Goal: Task Accomplishment & Management: Complete application form

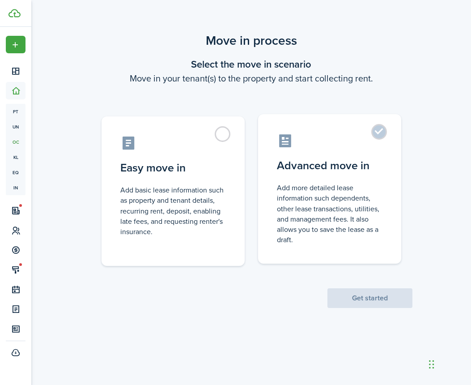
click at [378, 136] on label "Advanced move in Add more detailed lease information such dependents, other lea…" at bounding box center [329, 188] width 143 height 149
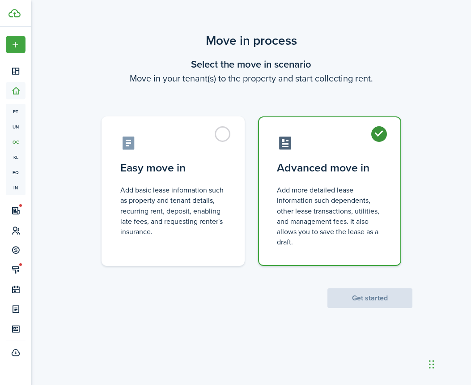
radio input "true"
click at [369, 295] on button "Get started" at bounding box center [370, 298] width 85 height 20
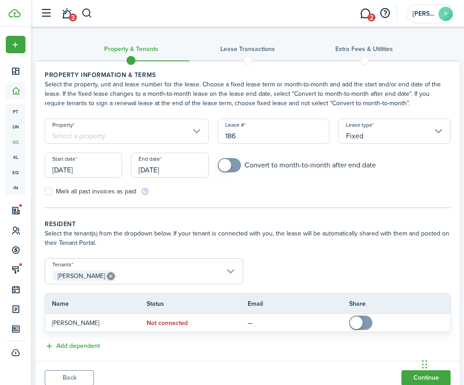
click at [155, 130] on input "Property" at bounding box center [127, 131] width 164 height 25
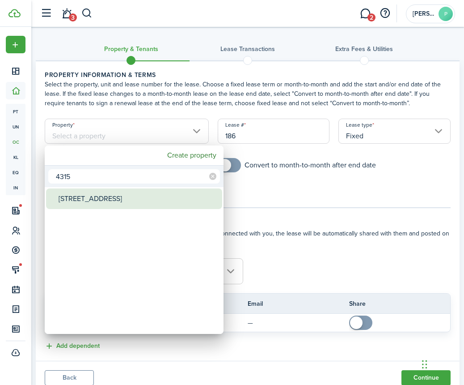
type input "4315"
click at [92, 205] on div "[STREET_ADDRESS]" at bounding box center [138, 198] width 158 height 21
type input "[STREET_ADDRESS]"
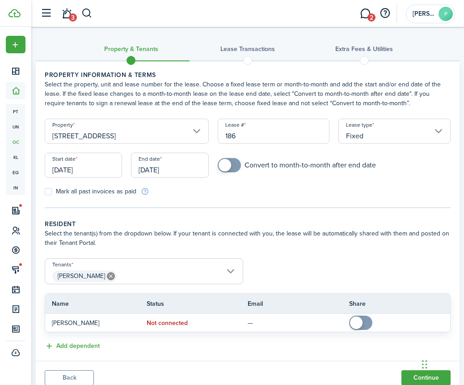
click at [84, 164] on input "[DATE]" at bounding box center [83, 165] width 77 height 25
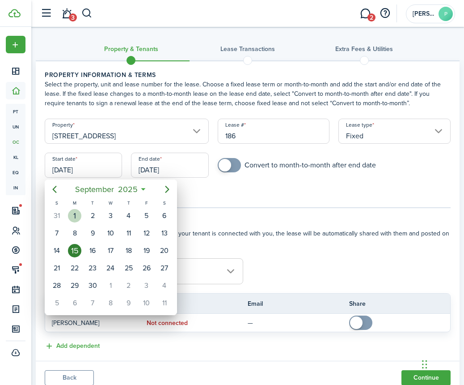
click at [77, 218] on div "1" at bounding box center [74, 215] width 13 height 13
type input "[DATE]"
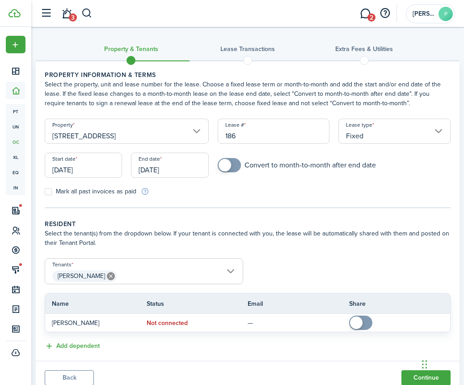
click at [192, 170] on input "[DATE]" at bounding box center [169, 165] width 77 height 25
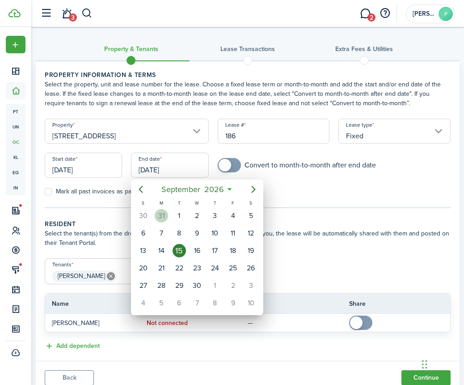
click at [165, 215] on div "31" at bounding box center [161, 215] width 13 height 13
type input "[DATE]"
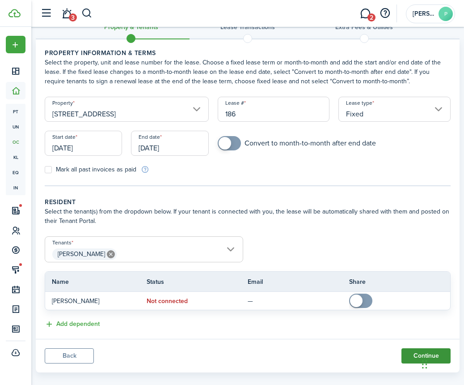
scroll to position [29, 0]
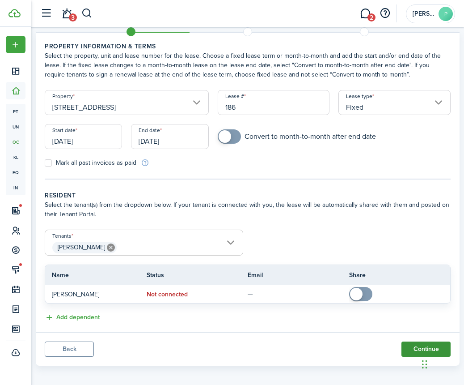
click at [415, 349] on button "Continue" at bounding box center [426, 348] width 49 height 15
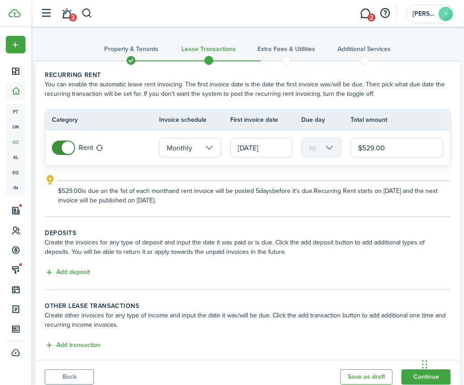
drag, startPoint x: 399, startPoint y: 151, endPoint x: 315, endPoint y: 158, distance: 83.9
click at [315, 158] on tr "Rent Monthly [DATE] 1st $529.00" at bounding box center [247, 147] width 405 height 35
type input "$"
type input "$620.00"
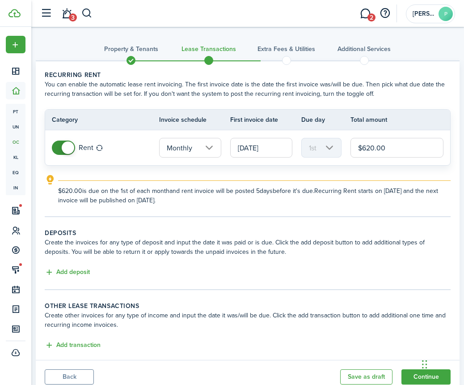
scroll to position [33, 0]
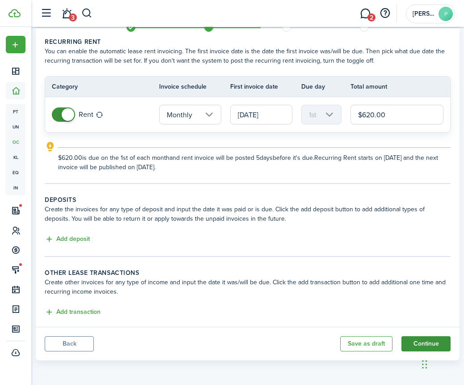
click at [417, 344] on button "Continue" at bounding box center [426, 343] width 49 height 15
click at [417, 344] on body "Create New Dashboard Portfolio pt Properties un Units oc Occupancy Tracker New …" at bounding box center [232, 159] width 464 height 385
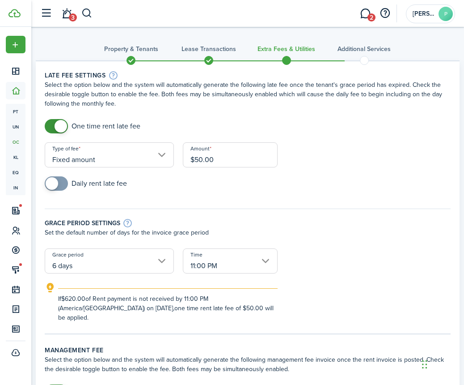
click at [167, 261] on input "6 days" at bounding box center [109, 260] width 129 height 25
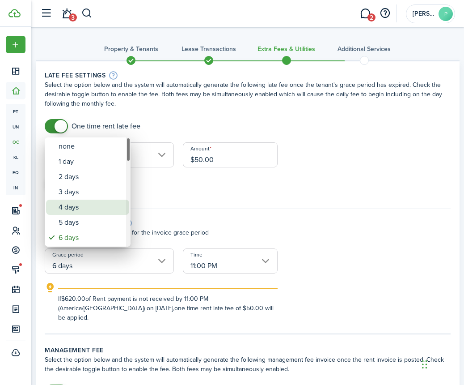
click at [81, 207] on div "4 days" at bounding box center [91, 207] width 65 height 15
type input "4 days"
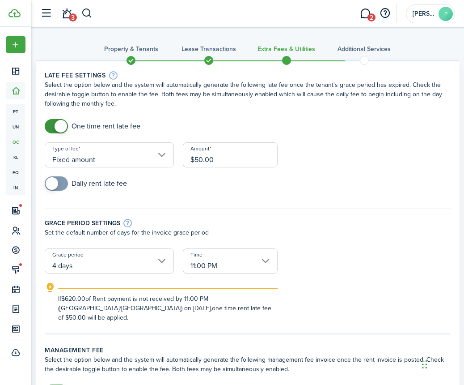
click at [270, 263] on input "11:00 PM" at bounding box center [230, 260] width 95 height 25
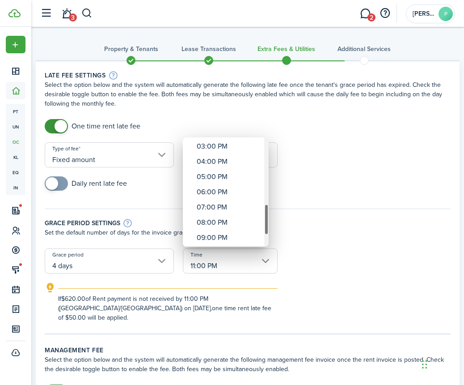
click at [268, 232] on div "Time" at bounding box center [266, 191] width 4 height 109
click at [210, 176] on div "05:00 PM" at bounding box center [229, 176] width 65 height 15
type input "05:00 PM"
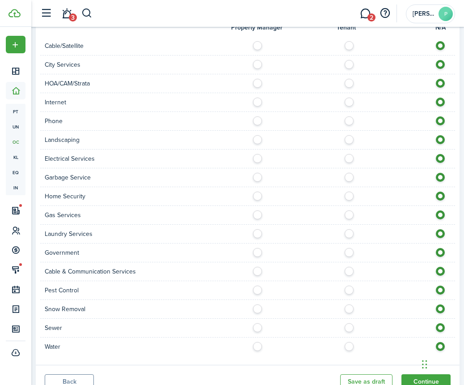
scroll to position [787, 0]
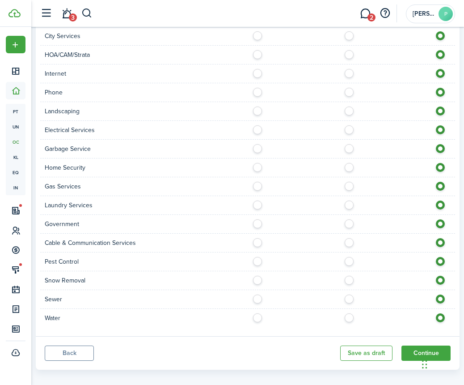
click at [417, 345] on button "Continue" at bounding box center [426, 352] width 49 height 15
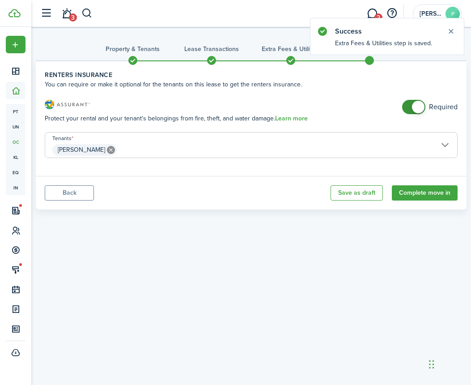
checkbox input "false"
click at [409, 109] on span at bounding box center [413, 107] width 9 height 14
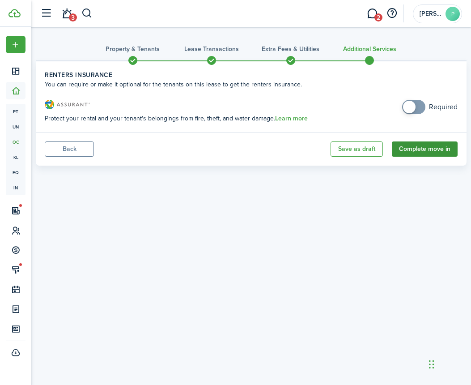
click at [424, 151] on button "Complete move in" at bounding box center [425, 148] width 66 height 15
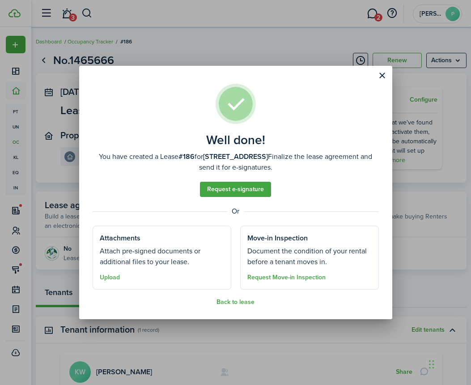
click at [244, 307] on well-done "Well done! You have created a Lease #186 for [STREET_ADDRESS] Finalize the leas…" at bounding box center [235, 192] width 313 height 253
click at [244, 305] on button "Back to lease" at bounding box center [236, 301] width 38 height 7
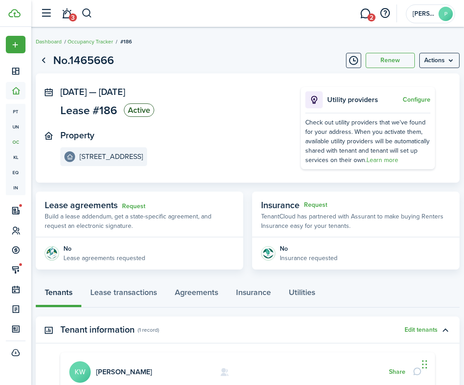
scroll to position [111, 0]
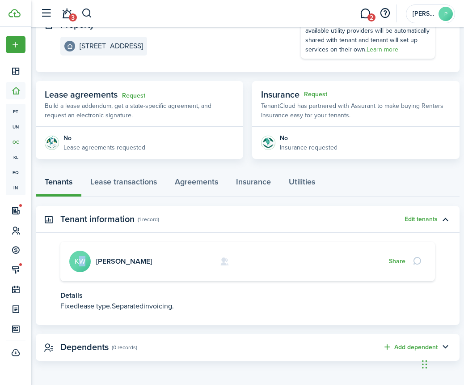
drag, startPoint x: 79, startPoint y: 260, endPoint x: 93, endPoint y: 259, distance: 13.5
click at [93, 259] on card "[PERSON_NAME] KW Share" at bounding box center [247, 261] width 375 height 39
click at [104, 256] on card "[PERSON_NAME] KW Share" at bounding box center [247, 261] width 375 height 39
click at [110, 261] on link "[PERSON_NAME]" at bounding box center [124, 261] width 56 height 10
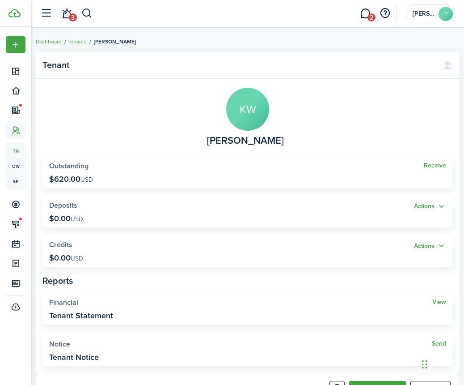
click at [251, 115] on avatar-text "KW" at bounding box center [247, 109] width 43 height 43
click at [247, 138] on span "[PERSON_NAME]" at bounding box center [245, 140] width 77 height 11
drag, startPoint x: 247, startPoint y: 137, endPoint x: 206, endPoint y: 97, distance: 57.6
click at [247, 137] on span "[PERSON_NAME]" at bounding box center [245, 140] width 77 height 11
click at [74, 37] on ul "Dashboard Tenants [PERSON_NAME]" at bounding box center [86, 42] width 100 height 12
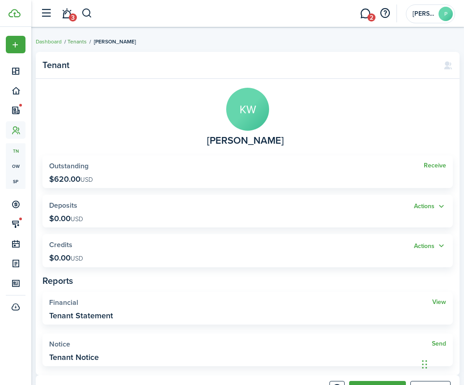
click at [79, 42] on link "Tenants" at bounding box center [77, 42] width 19 height 8
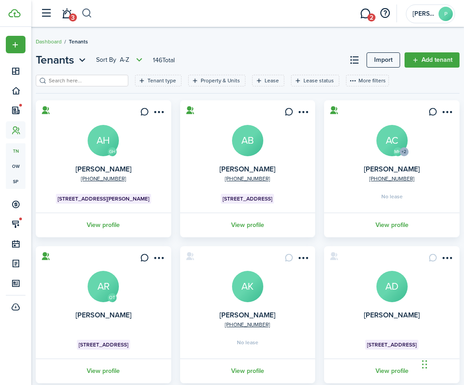
click at [89, 13] on button "button" at bounding box center [86, 13] width 11 height 15
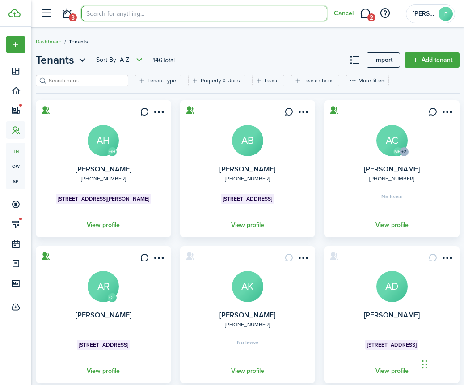
click at [104, 13] on input "search" at bounding box center [204, 13] width 246 height 15
type input "[PERSON_NAME]"
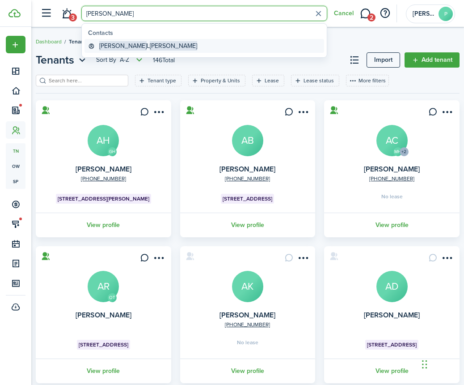
click at [150, 49] on span "[PERSON_NAME]" at bounding box center [173, 45] width 47 height 9
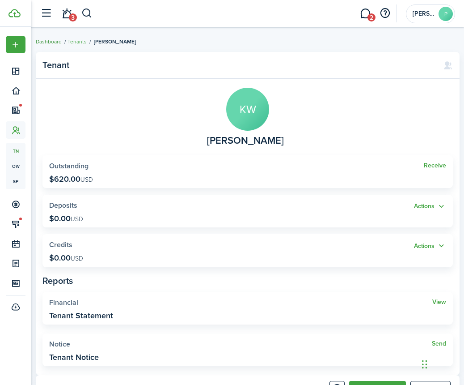
click at [57, 41] on link "Dashboard" at bounding box center [49, 42] width 26 height 8
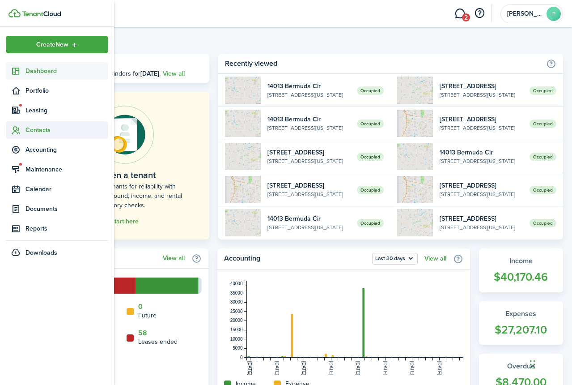
click at [32, 135] on span "Contacts" at bounding box center [57, 129] width 102 height 17
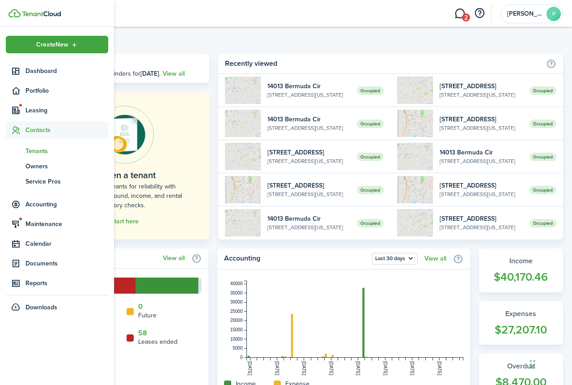
click at [36, 151] on span "Tenants" at bounding box center [67, 150] width 83 height 9
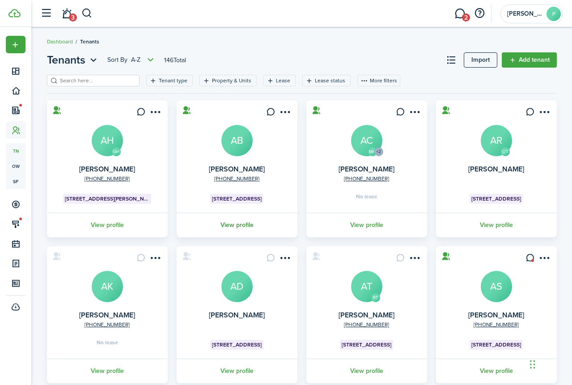
click at [242, 224] on link "View profile" at bounding box center [236, 225] width 123 height 25
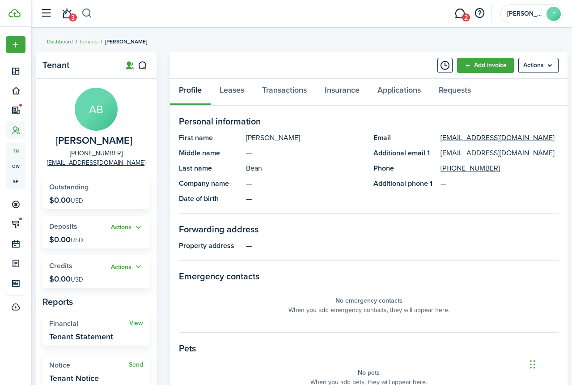
click at [89, 13] on button "button" at bounding box center [86, 13] width 11 height 15
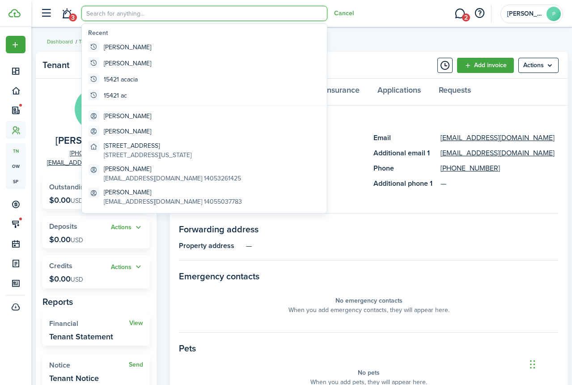
click at [140, 13] on input "search" at bounding box center [204, 13] width 246 height 15
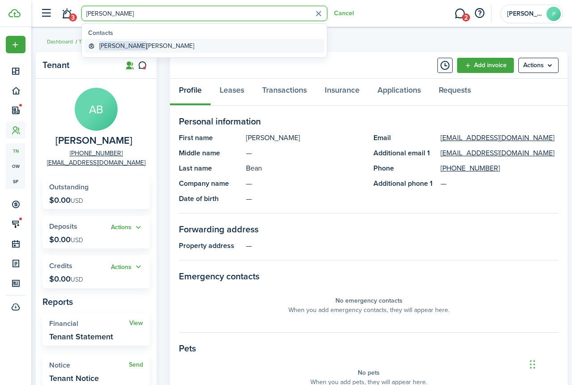
type input "[PERSON_NAME]"
click at [118, 47] on global-search-item-title "[PERSON_NAME]" at bounding box center [146, 45] width 95 height 9
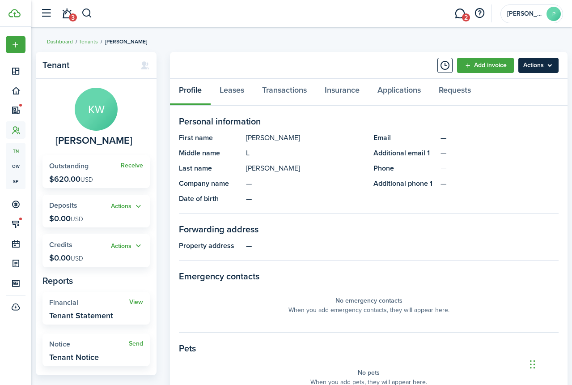
click at [464, 68] on menu-btn "Actions" at bounding box center [539, 65] width 40 height 15
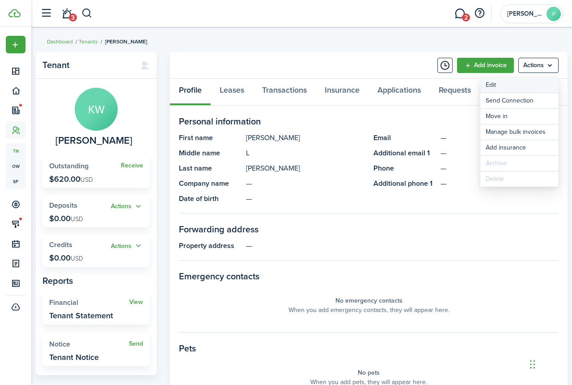
click at [464, 86] on link "Edit" at bounding box center [520, 84] width 78 height 15
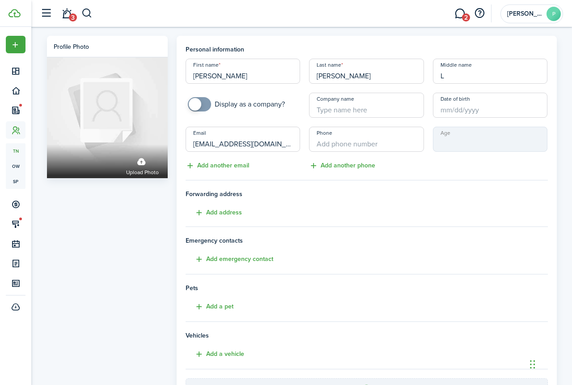
type input "[EMAIL_ADDRESS][DOMAIN_NAME]"
type input "+1"
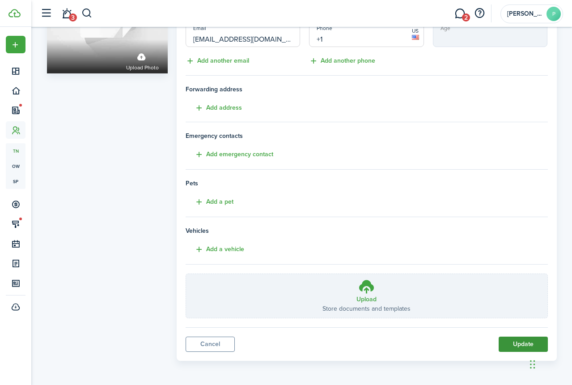
click at [464, 344] on button "Update" at bounding box center [523, 343] width 49 height 15
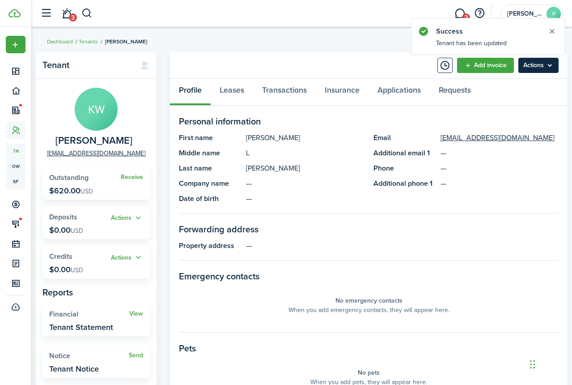
click at [464, 72] on menu-btn "Actions" at bounding box center [539, 65] width 40 height 15
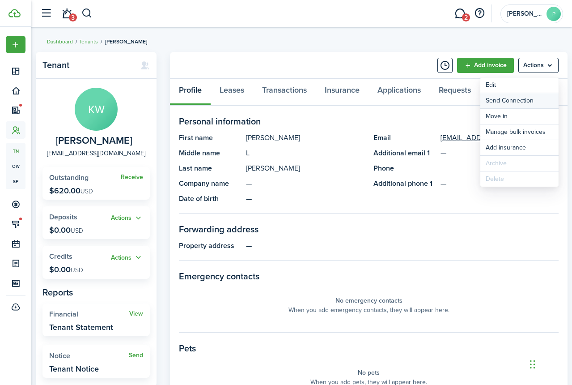
click at [464, 102] on button "Send Connection" at bounding box center [520, 100] width 78 height 15
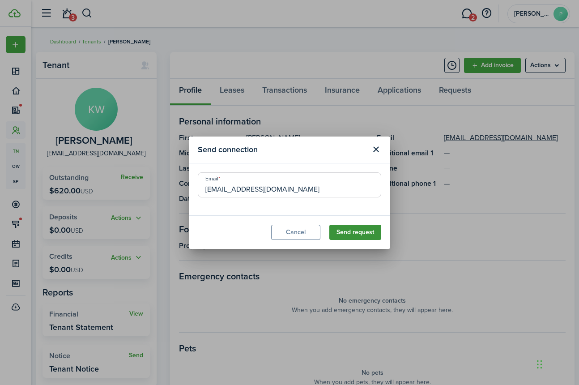
click at [341, 232] on button "Send request" at bounding box center [355, 232] width 52 height 15
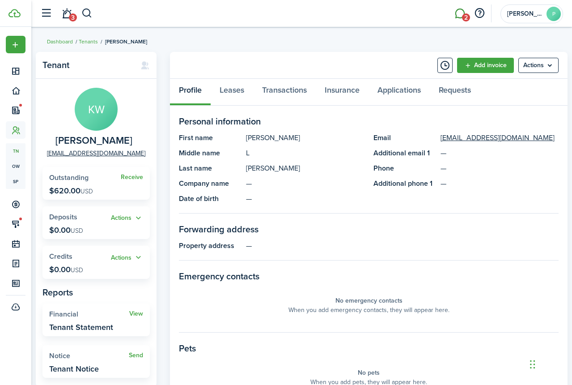
click at [463, 13] on link "2" at bounding box center [459, 13] width 17 height 23
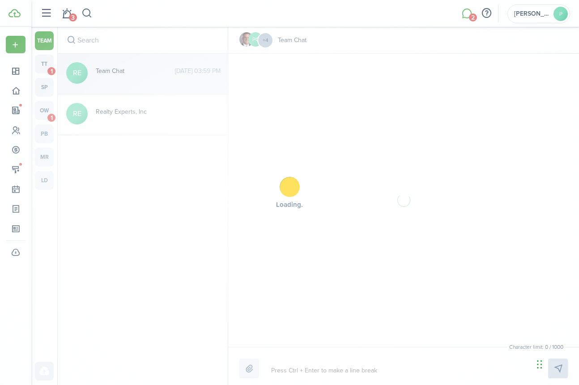
scroll to position [339, 0]
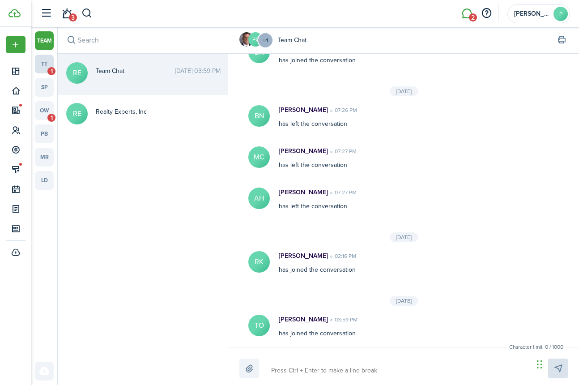
click at [48, 60] on link "tt 1" at bounding box center [44, 64] width 19 height 19
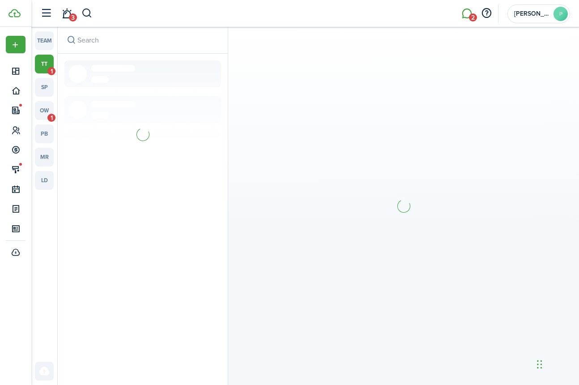
click at [48, 60] on link "tt 1" at bounding box center [44, 64] width 19 height 19
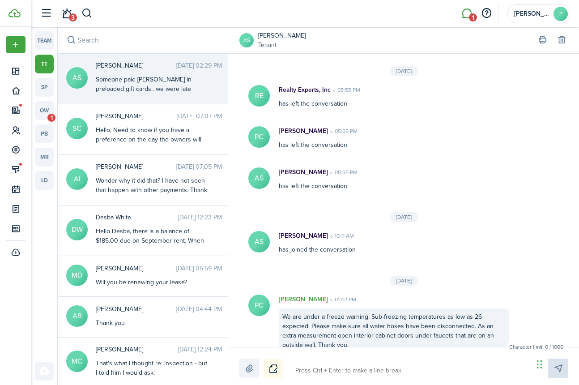
scroll to position [1242, 0]
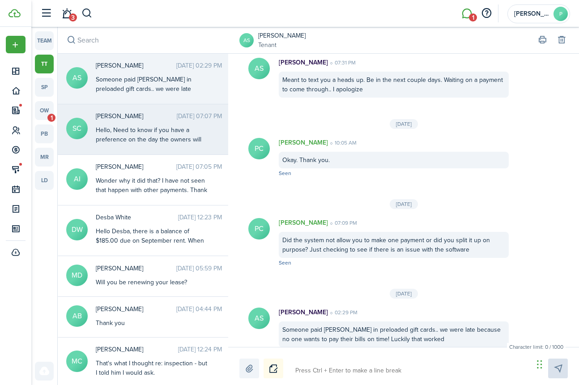
click at [124, 141] on div "Hello, Need to know if you have a preference on the day the owners will come by" at bounding box center [152, 139] width 112 height 28
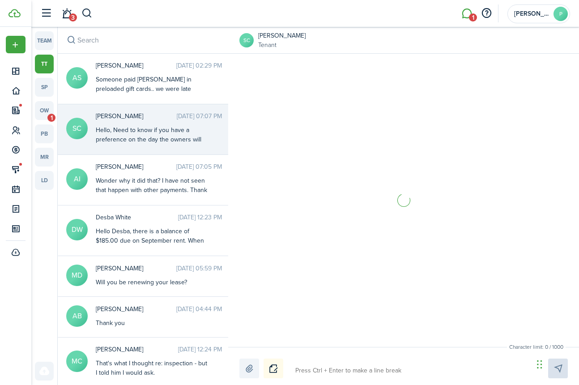
scroll to position [1327, 0]
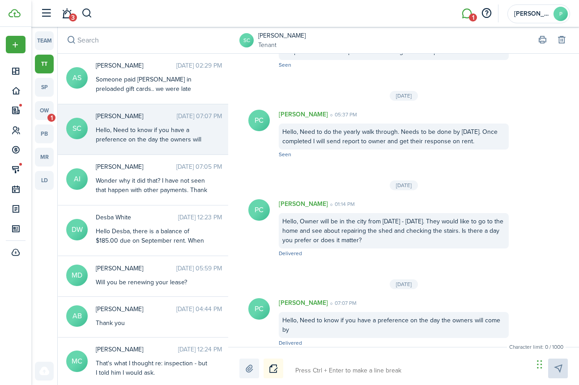
click at [338, 355] on div "Character limit: 0 / 1000 Drop your file here" at bounding box center [403, 366] width 351 height 38
drag, startPoint x: 281, startPoint y: 357, endPoint x: 288, endPoint y: 353, distance: 7.4
click at [281, 357] on div "Character limit: 0 / 1000 Drop your file here" at bounding box center [403, 366] width 351 height 38
click at [274, 37] on link "[PERSON_NAME]" at bounding box center [281, 35] width 47 height 9
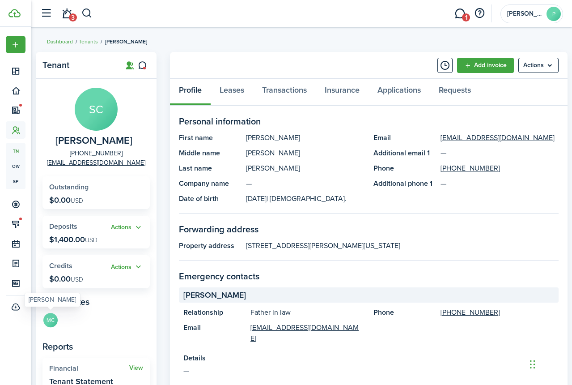
click at [49, 323] on avatar-text "MC" at bounding box center [50, 320] width 14 height 14
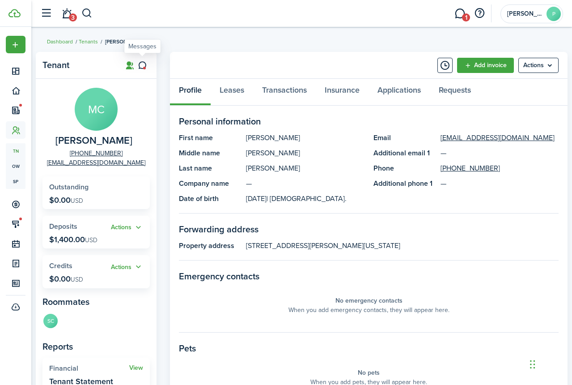
click at [141, 68] on icon at bounding box center [142, 65] width 9 height 9
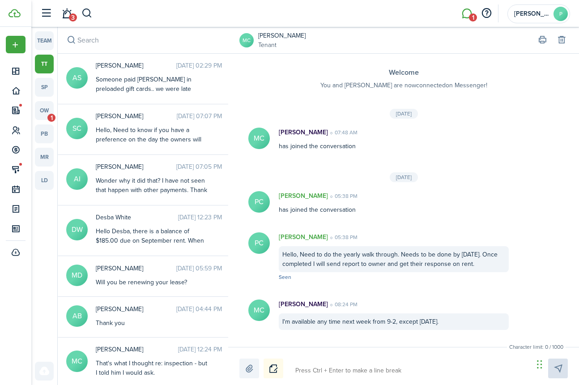
scroll to position [334, 0]
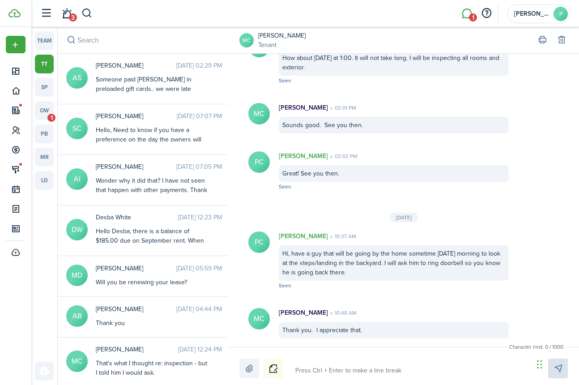
click at [320, 355] on div "Character limit: 0 / 1000 Drop your file here" at bounding box center [403, 366] width 351 height 38
click at [294, 353] on div "Character limit: 0 / 1000 Drop your file here" at bounding box center [403, 366] width 351 height 38
click at [310, 364] on textarea at bounding box center [411, 370] width 238 height 15
type textarea "H"
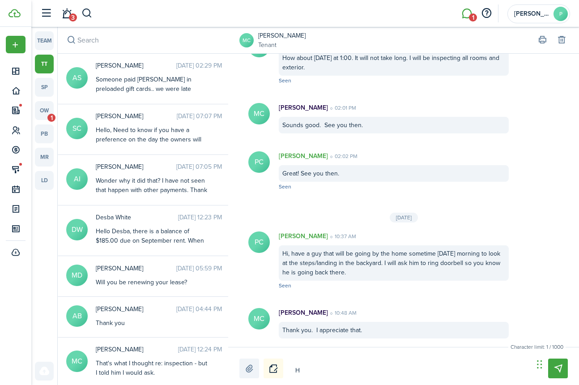
type textarea "He"
type textarea "Hel"
type textarea "Hell"
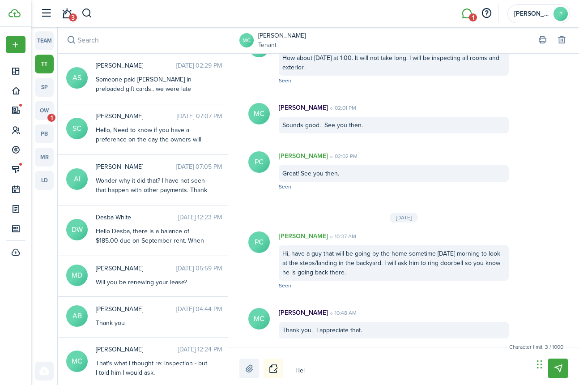
type textarea "Hell"
type textarea "Hello"
type textarea "Hello,"
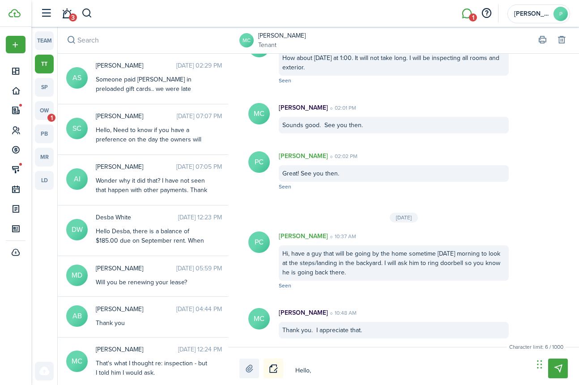
type textarea "Hello,"
type textarea "Hello, T"
type textarea "Hello, Th"
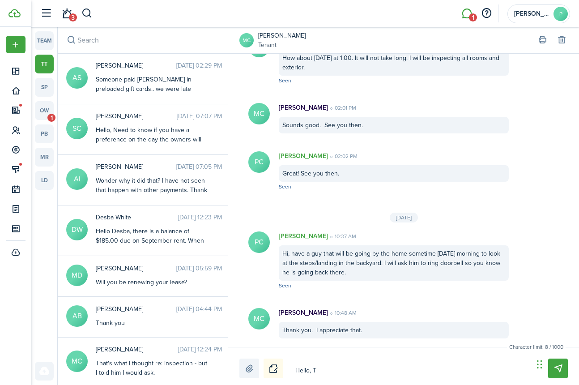
type textarea "Hello, Th"
type textarea "Hello, The"
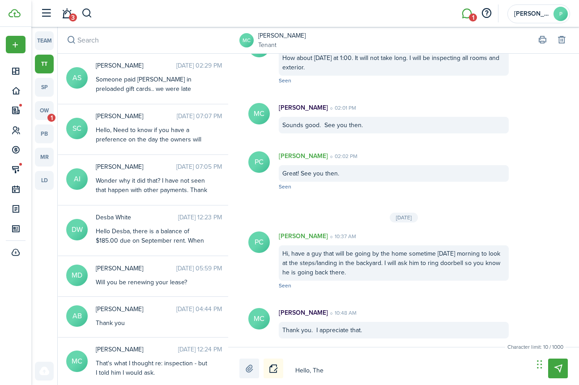
type textarea "Hello, The o"
type textarea "Hello, The ow"
type textarea "Hello, The own"
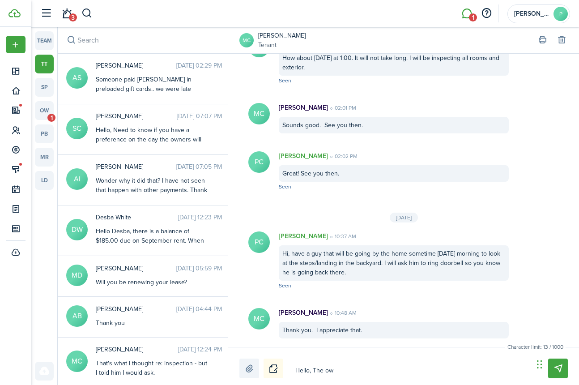
type textarea "Hello, The own"
type textarea "Hello, The owne"
type textarea "Hello, The owner"
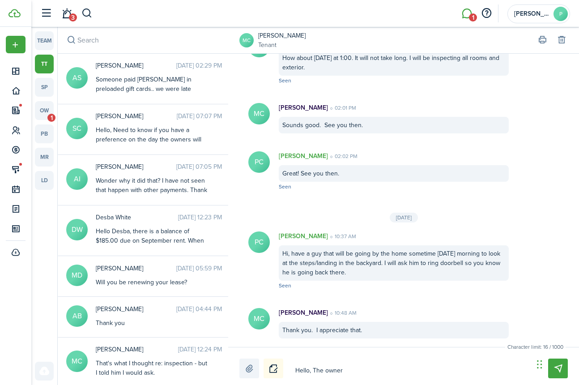
type textarea "Hello, The owners"
type textarea "Hello, The owners w"
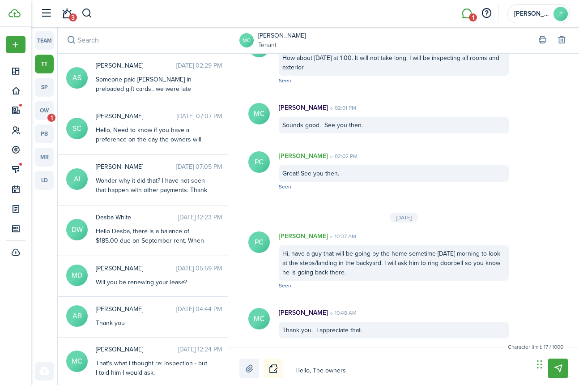
type textarea "Hello, The owners w"
type textarea "Hello, The owners wi"
type textarea "Hello, The owners [PERSON_NAME]"
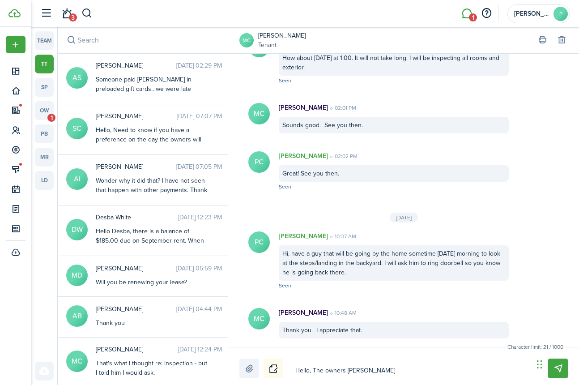
type textarea "Hello, The owners will"
type textarea "Hello, The owners will b"
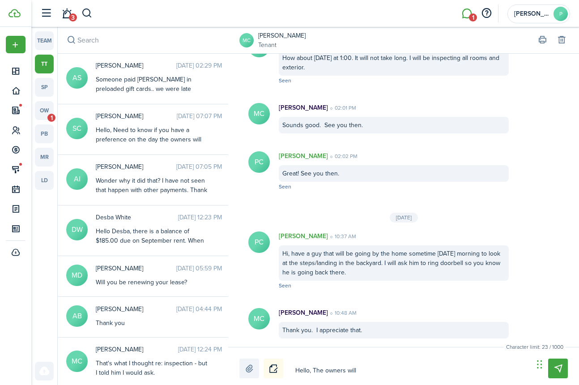
type textarea "Hello, The owners will b"
type textarea "Hello, The owners will be"
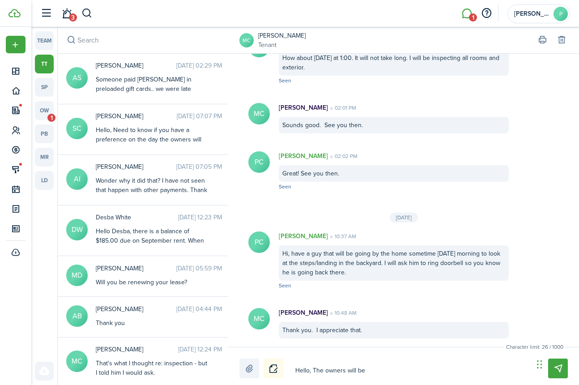
type textarea "Hello, The owners will be i"
type textarea "Hello, The owners will be in"
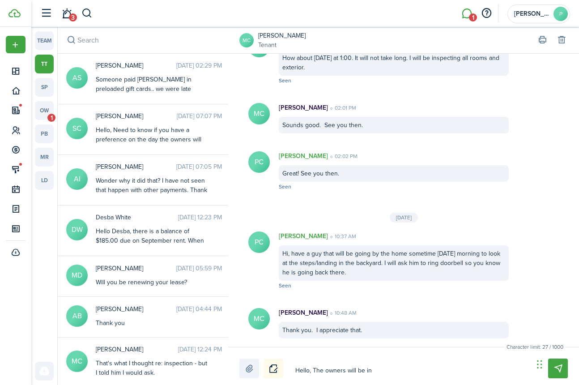
type textarea "Hello, The owners will be in"
type textarea "Hello, The owners will be in t"
type textarea "Hello, The owners will be in to"
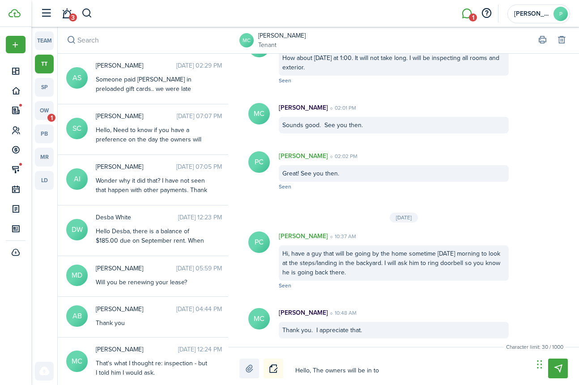
type textarea "Hello, The owners will be in tow"
type textarea "Hello, The owners will be in town"
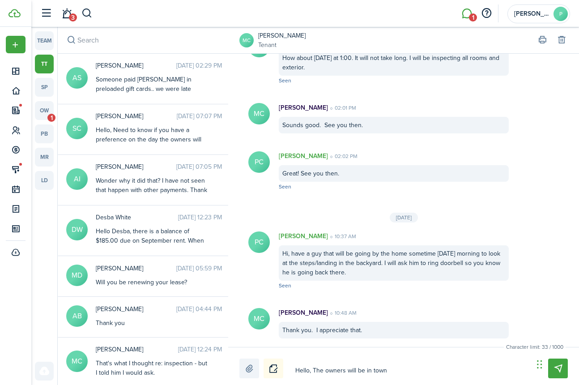
type textarea "Hello, The owners will be in town"
type textarea "Hello, The owners will be in town o"
type textarea "Hello, The owners will be in town on"
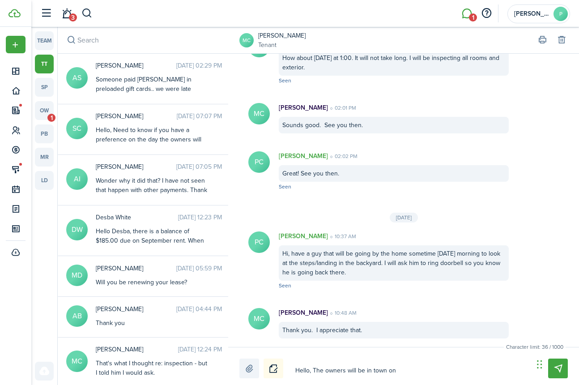
type textarea "Hello, The owners will be in town on"
type textarea "Hello, The owners will be in town on t"
type textarea "Hello, The owners will be in town on th"
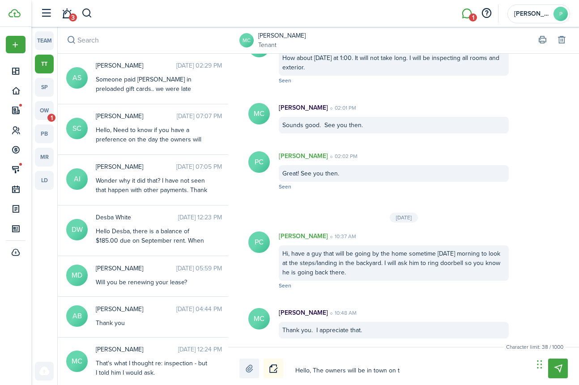
type textarea "Hello, The owners will be in town on th"
type textarea "Hello, The owners will be in town on the"
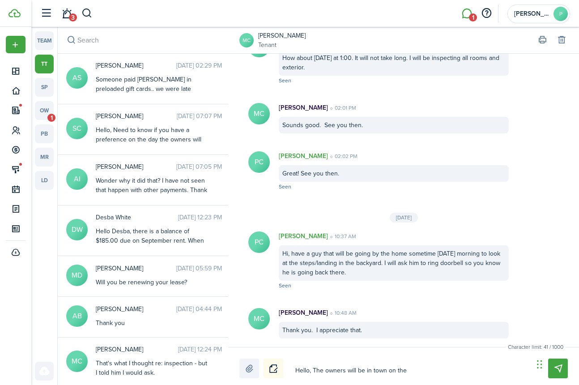
type textarea "Hello, The owners will be in town on the `"
type textarea "Hello, The owners will be in town on the `9"
type textarea "Hello, The owners will be in town on the `9t"
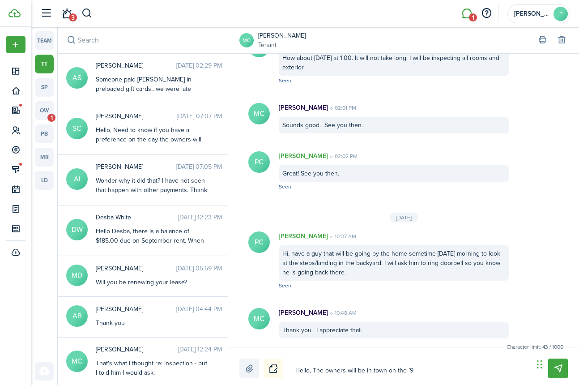
type textarea "Hello, The owners will be in town on the `9t"
type textarea "Hello, The owners will be in town on the `9th"
type textarea "Hello, The owners will be in town on the `9t"
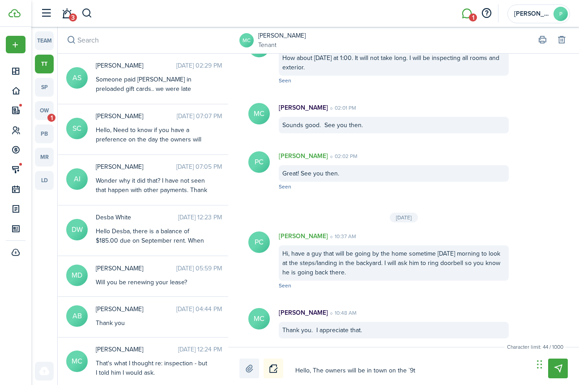
type textarea "Hello, The owners will be in town on the `9"
type textarea "Hello, The owners will be in town on the `"
type textarea "Hello, The owners will be in town on the"
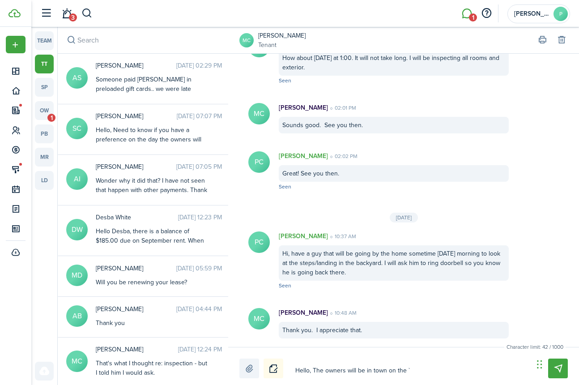
type textarea "Hello, The owners will be in town on the"
type textarea "Hello, The owners will be in town on the 1"
type textarea "Hello, The owners will be in town on the 19"
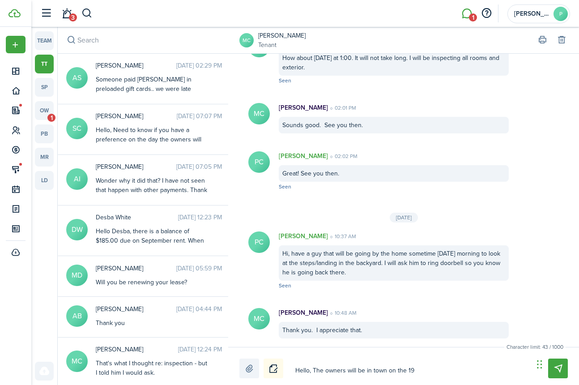
type textarea "Hello, The owners will be in town on the 19r"
type textarea "Hello, The owners will be in town on the 19rh"
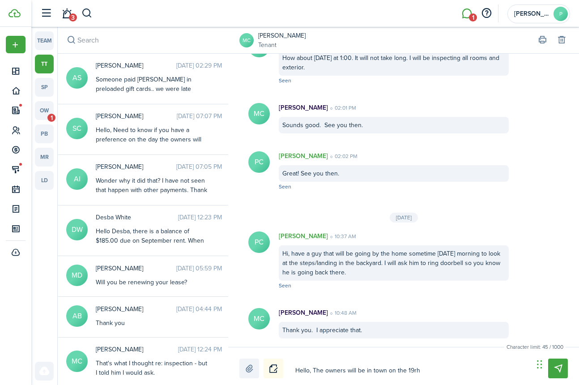
type textarea "Hello, The owners will be in town on the 19rh"
type textarea "Hello, The owners will be in town on the 19r"
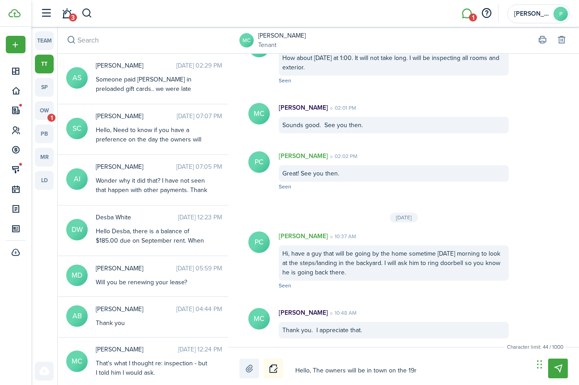
type textarea "Hello, The owners will be in town on the 19"
type textarea "Hello, The owners will be in town on the 19t"
type textarea "Hello, The owners will be in town on the 19th"
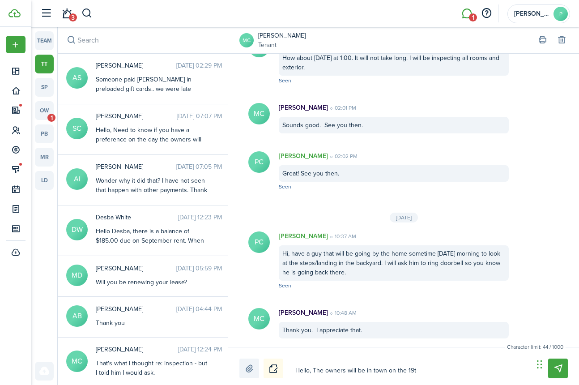
type textarea "Hello, The owners will be in town on the 19th"
type textarea "Hello, The owners will be in town on the 19th -"
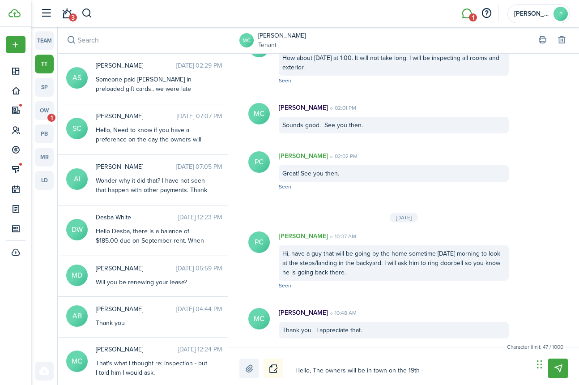
type textarea "Hello, The owners will be in town on the 19th -"
type textarea "Hello, The owners will be in town on the 19th - 2"
type textarea "Hello, The owners will be in town on the 19th - 23"
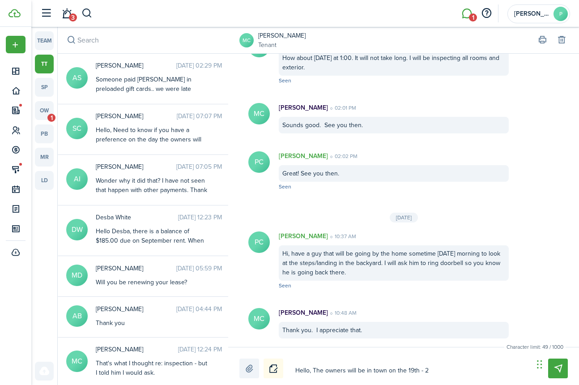
type textarea "Hello, The owners will be in town on the 19th - 23"
type textarea "Hello, The owners will be in town on the 19th - 23r"
type textarea "Hello, The owners will be in town on the 19th - 23rd"
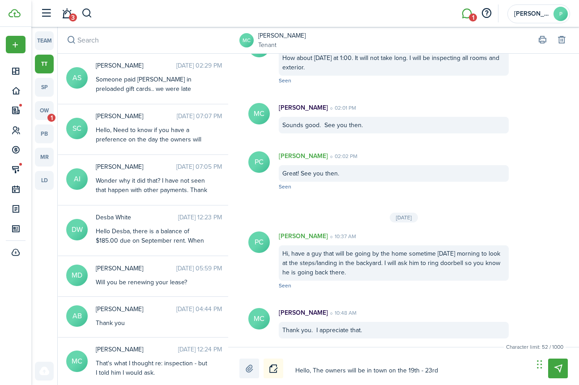
type textarea "Hello, The owners will be in town on the 19th - 23rd"
type textarea "Hello, The owners will be in town on the 19th - 23rd a"
type textarea "Hello, The owners will be in town on the 19th - 23rd an"
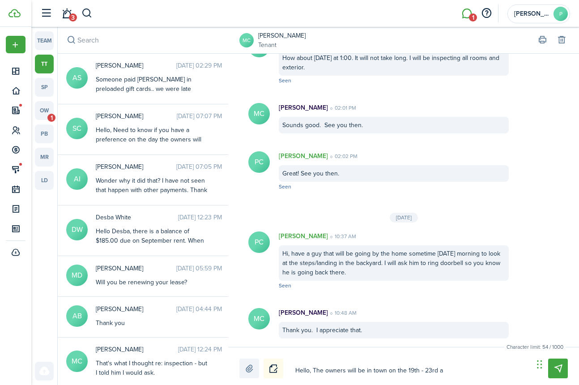
type textarea "Hello, The owners will be in town on the 19th - 23rd an"
type textarea "Hello, The owners will be in town on the 19th - 23rd and"
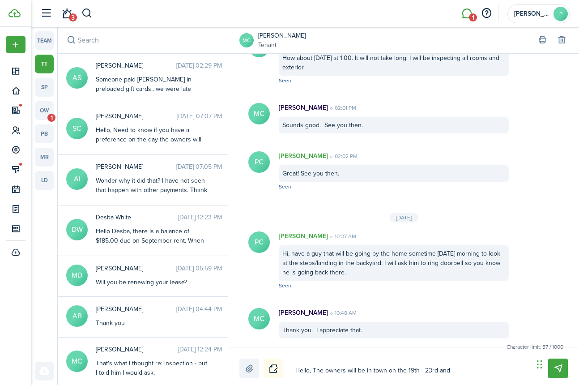
type textarea "Hello, The owners will be in town on the 19th - 23rd and w"
type textarea "Hello, The owners will be in town on the 19th - 23rd and wo"
type textarea "Hello, The owners will be in town on the 19th - 23rd and wou"
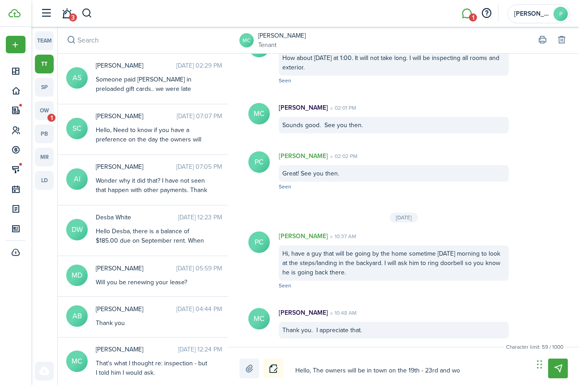
type textarea "Hello, The owners will be in town on the 19th - 23rd and wou"
type textarea "Hello, The owners will be in town on the 19th - 23rd and woul"
type textarea "Hello, The owners will be in town on the 19th - 23rd and would"
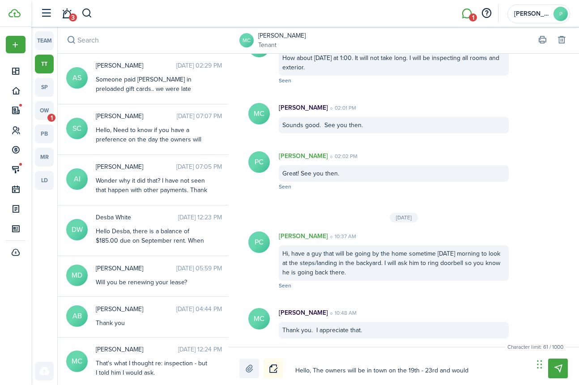
type textarea "Hello, The owners will be in town on the 19th - 23rd and would"
type textarea "Hello, The owners will be in town on the 19th - 23rd and would l"
type textarea "Hello, The owners will be in town on the 19th - 23rd and would li"
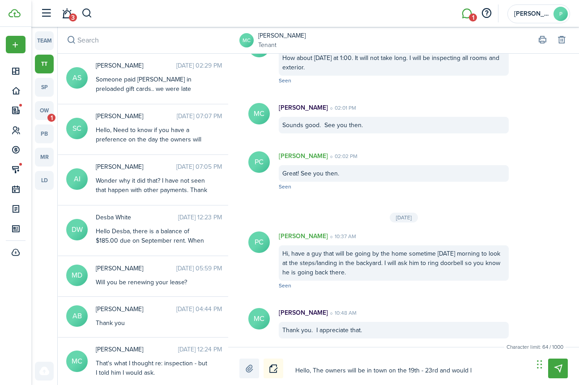
type textarea "Hello, The owners will be in town on the 19th - 23rd and would li"
type textarea "Hello, The owners will be in town on the 19th - 23rd and would lik"
type textarea "Hello, The owners will be in town on the 19th - 23rd and would like"
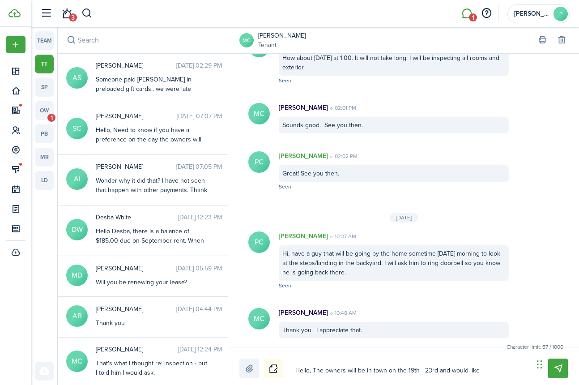
type textarea "Hello, The owners will be in town on the 19th - 23rd and would like"
type textarea "Hello, The owners will be in town on the 19th - 23rd and would like t"
type textarea "Hello, The owners will be in town on the 19th - 23rd and would like to"
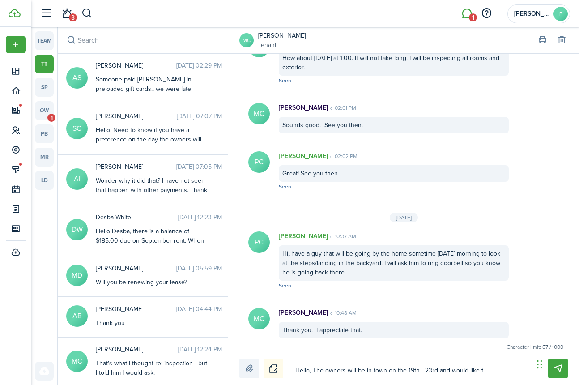
type textarea "Hello, The owners will be in town on the 19th - 23rd and would like to"
type textarea "Hello, The owners will be in town on the 19th - 23rd and would like to w"
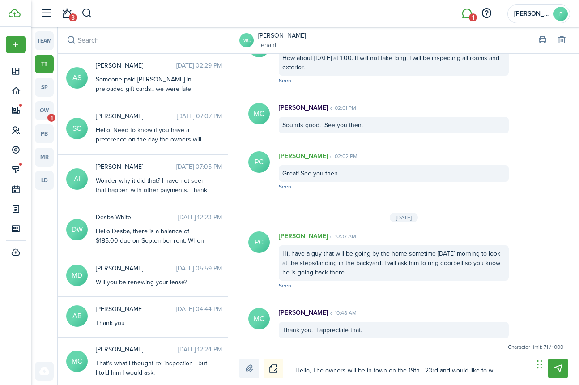
type textarea "Hello, The owners will be in town on the 19th - 23rd and would like to wo"
type textarea "Hello, The owners will be in town on the 19th - 23rd and would like to wor"
type textarea "Hello, The owners will be in town on the 19th - 23rd and would like to work"
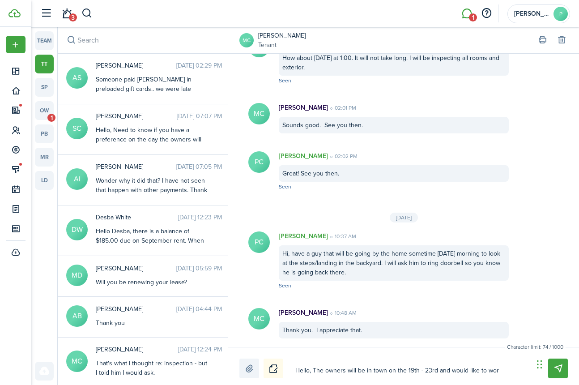
type textarea "Hello, The owners will be in town on the 19th - 23rd and would like to work"
type textarea "Hello, The owners will be in town on the 19th - 23rd and would like to work o"
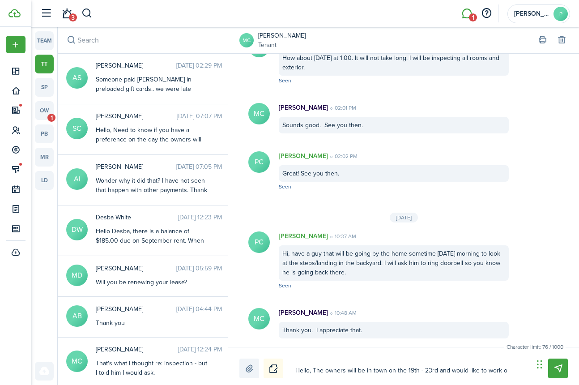
type textarea "Hello, The owners will be in town on the 19th - 23rd and would like to work on"
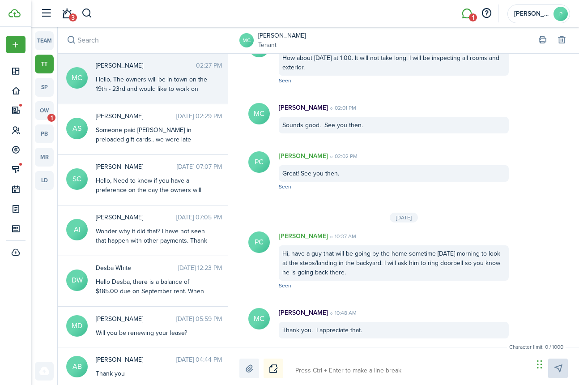
scroll to position [424, 0]
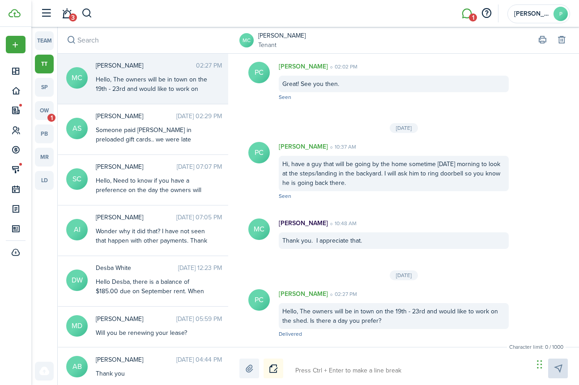
drag, startPoint x: 469, startPoint y: 17, endPoint x: 460, endPoint y: 11, distance: 11.1
click at [464, 15] on li "1" at bounding box center [466, 13] width 21 height 23
click at [44, 111] on link "ow 1" at bounding box center [44, 110] width 19 height 19
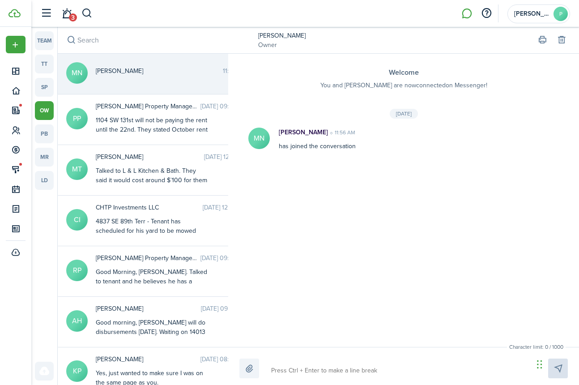
click at [281, 371] on textarea at bounding box center [399, 370] width 262 height 15
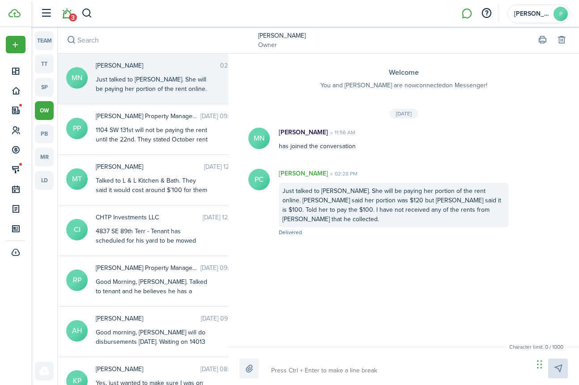
click at [72, 17] on span "3" at bounding box center [73, 17] width 8 height 8
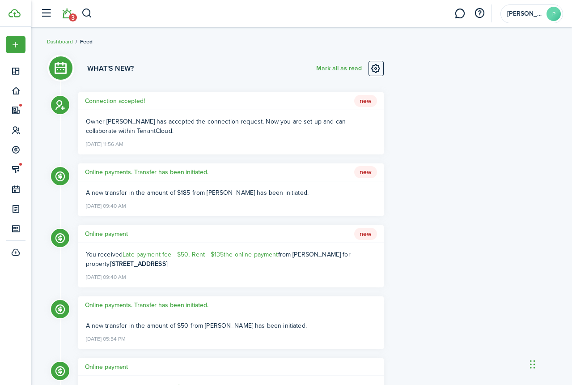
scroll to position [224, 0]
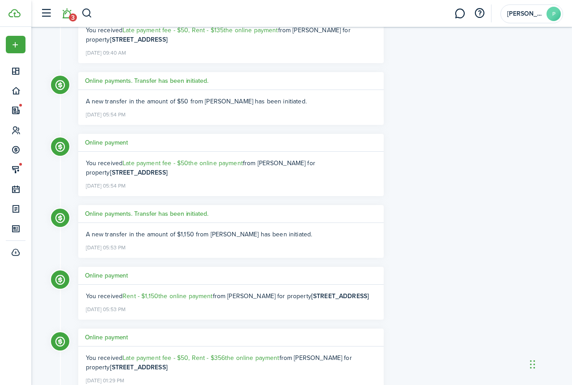
click at [144, 14] on header-wrapper "3 [PERSON_NAME]" at bounding box center [300, 13] width 528 height 27
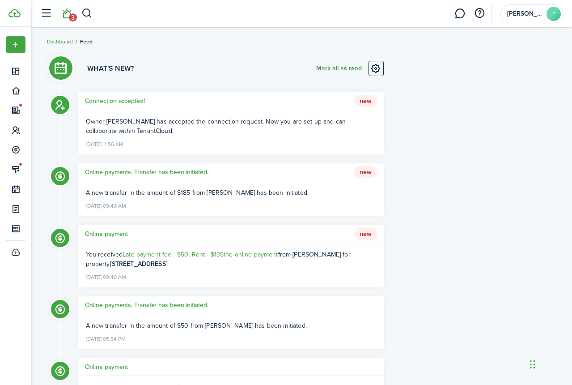
click at [344, 70] on button "Mark all as read" at bounding box center [339, 68] width 46 height 15
click at [166, 16] on header-wrapper "[PERSON_NAME]" at bounding box center [300, 13] width 528 height 27
click at [89, 12] on button "button" at bounding box center [86, 13] width 11 height 15
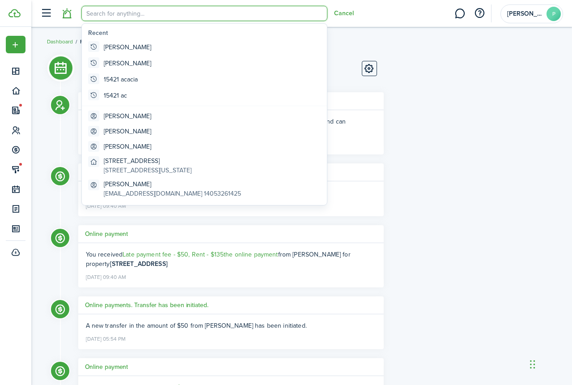
click at [110, 11] on input "search" at bounding box center [204, 13] width 246 height 15
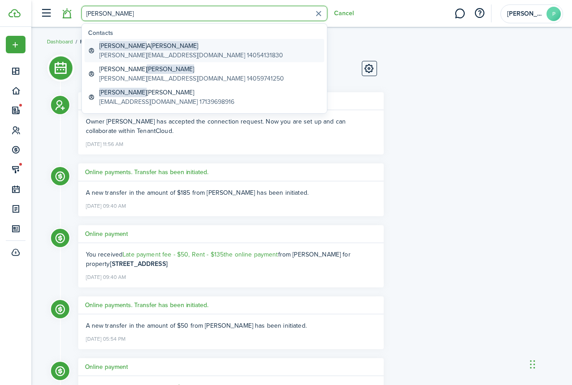
click at [120, 47] on global-search-item-title "[PERSON_NAME]" at bounding box center [191, 45] width 184 height 9
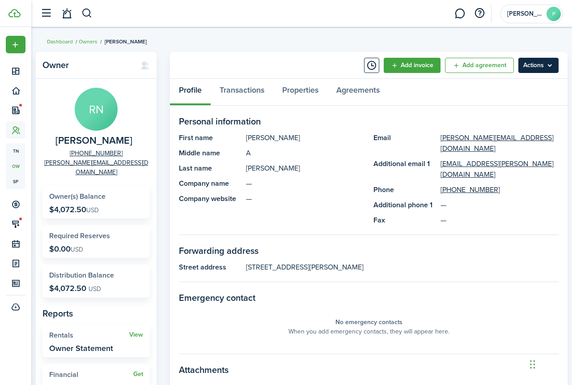
click at [464, 64] on menu-btn "Actions" at bounding box center [539, 65] width 40 height 15
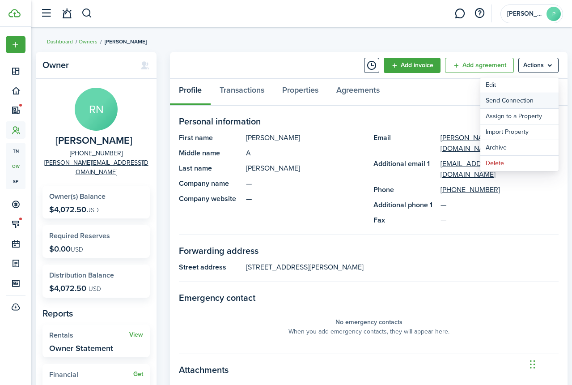
click at [464, 101] on button "Send Connection" at bounding box center [520, 100] width 78 height 15
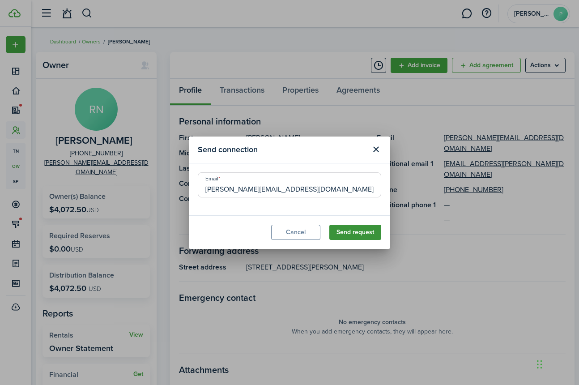
click at [347, 234] on button "Send request" at bounding box center [355, 232] width 52 height 15
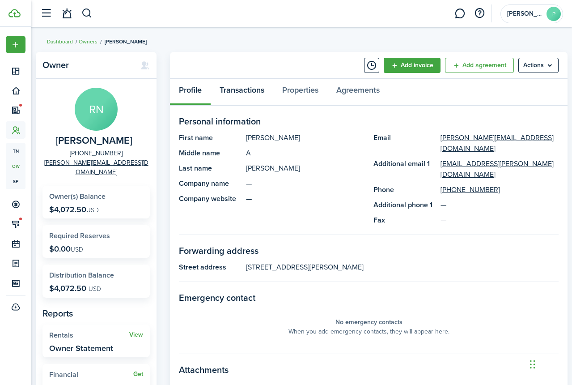
click at [247, 94] on link "Transactions" at bounding box center [242, 92] width 63 height 27
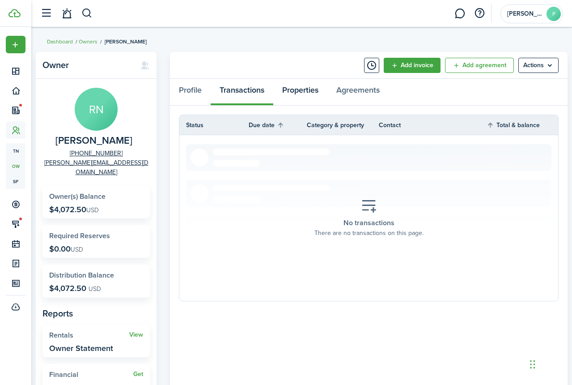
click at [306, 95] on link "Properties" at bounding box center [300, 92] width 54 height 27
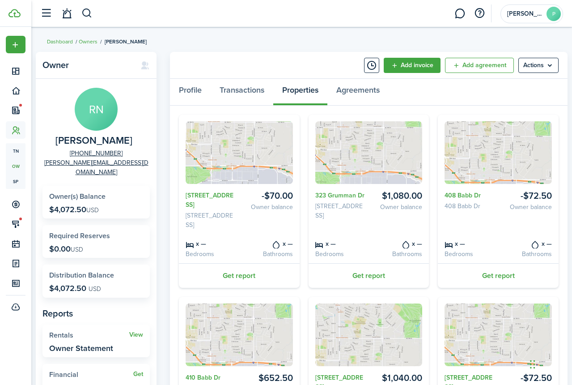
click at [252, 47] on breadcrumb "Dashboard Owners [PERSON_NAME]" at bounding box center [302, 37] width 510 height 21
